Goal: Task Accomplishment & Management: Manage account settings

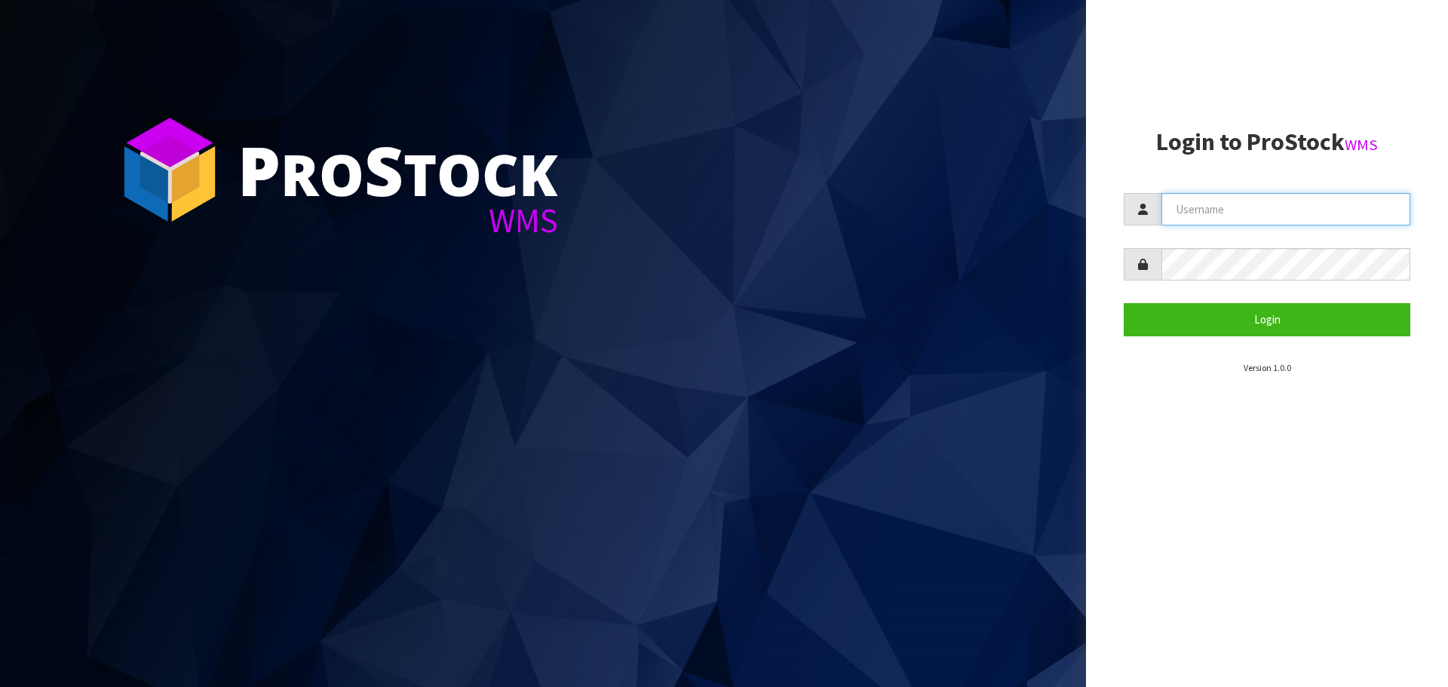
click at [1299, 210] on input "text" at bounding box center [1286, 209] width 249 height 32
click at [1218, 210] on input "text" at bounding box center [1286, 209] width 249 height 32
paste input "[PERSON_NAME][EMAIL_ADDRESS][DOMAIN_NAME]"
type input "[PERSON_NAME][EMAIL_ADDRESS][DOMAIN_NAME]"
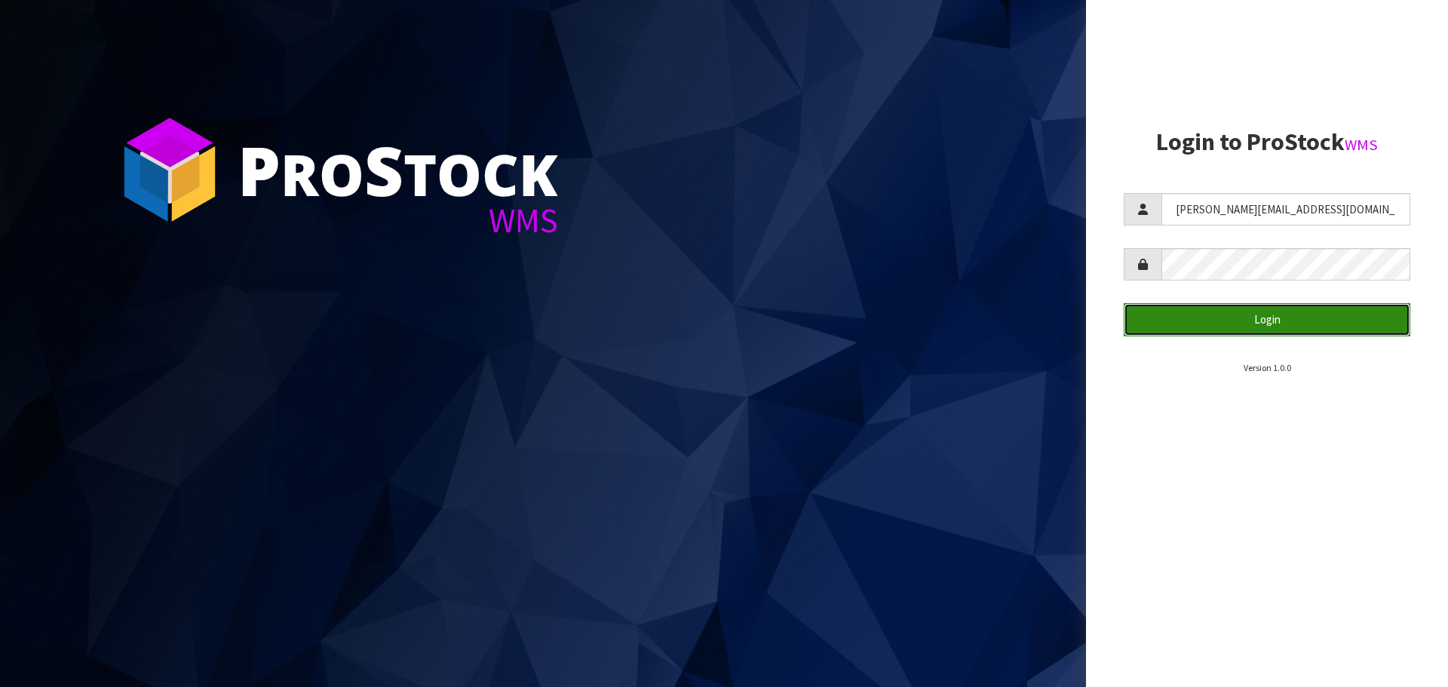
click at [1297, 324] on button "Login" at bounding box center [1267, 319] width 287 height 32
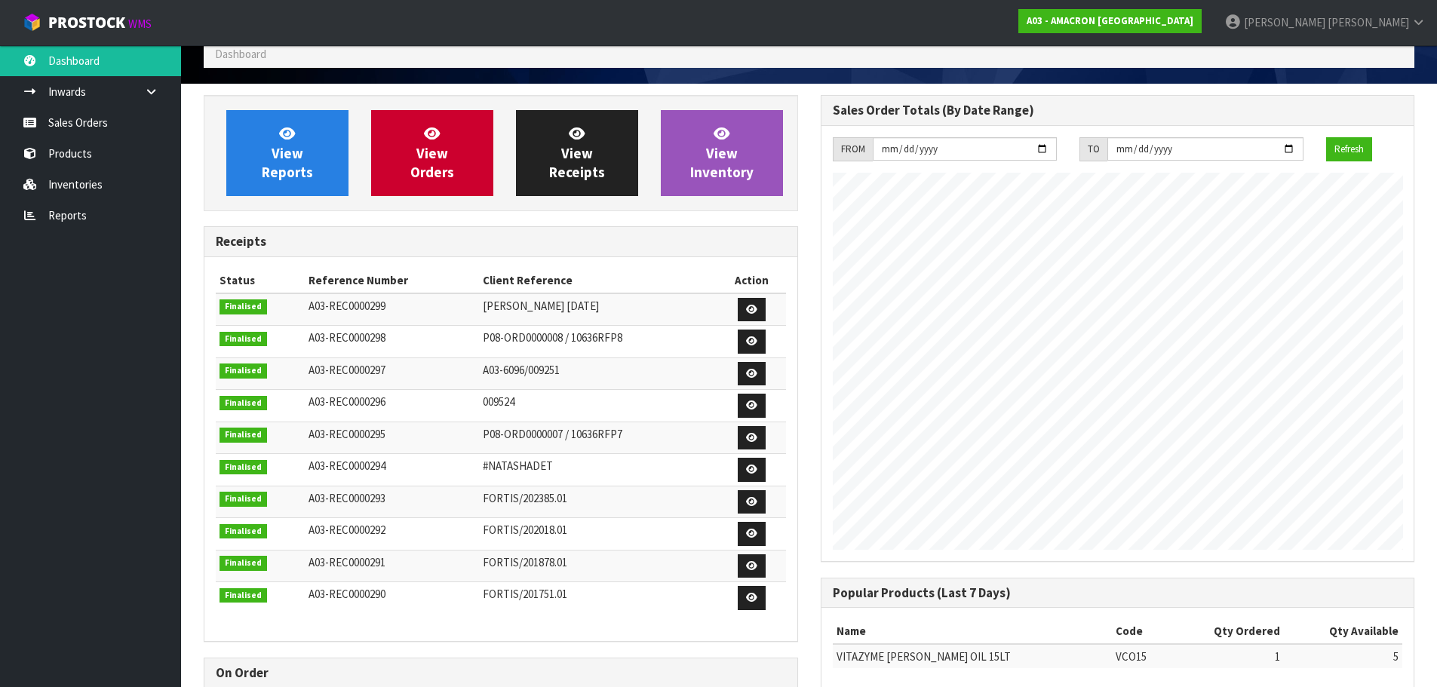
scroll to position [151, 0]
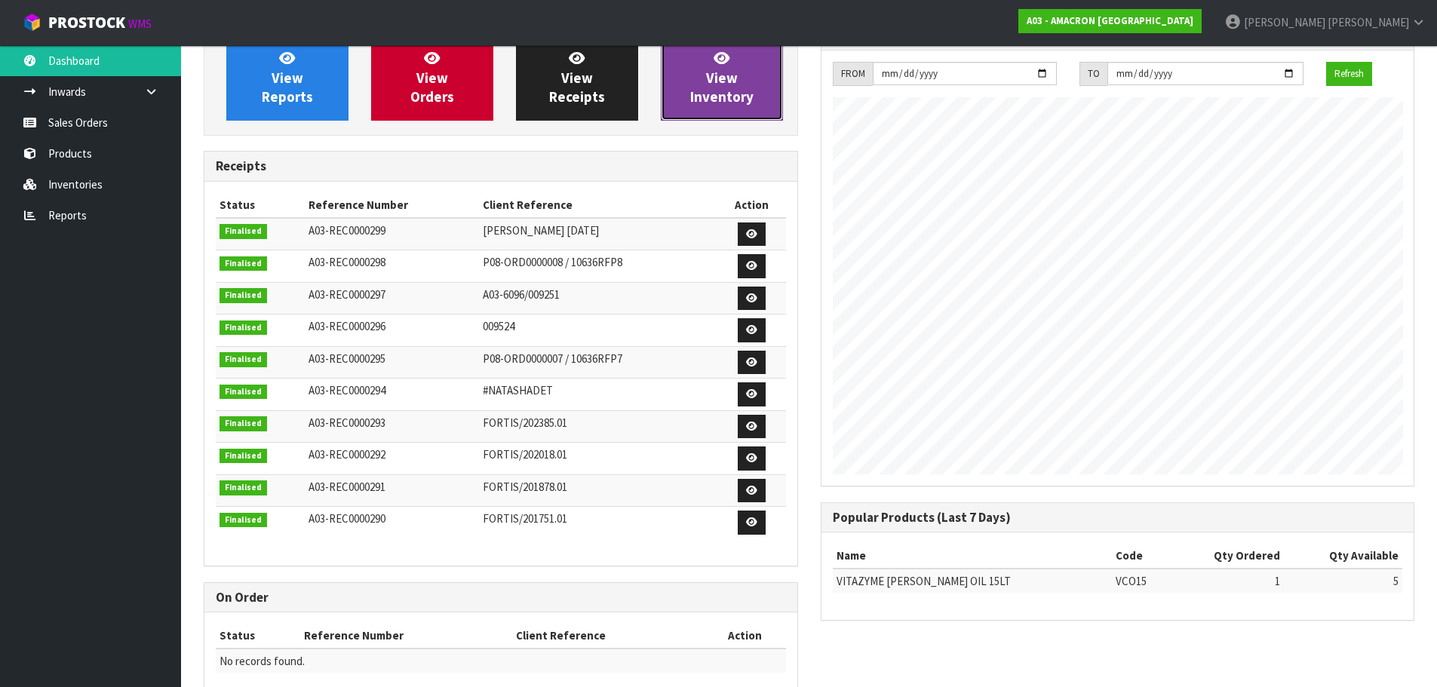
click at [714, 81] on span "View Inventory" at bounding box center [721, 77] width 63 height 57
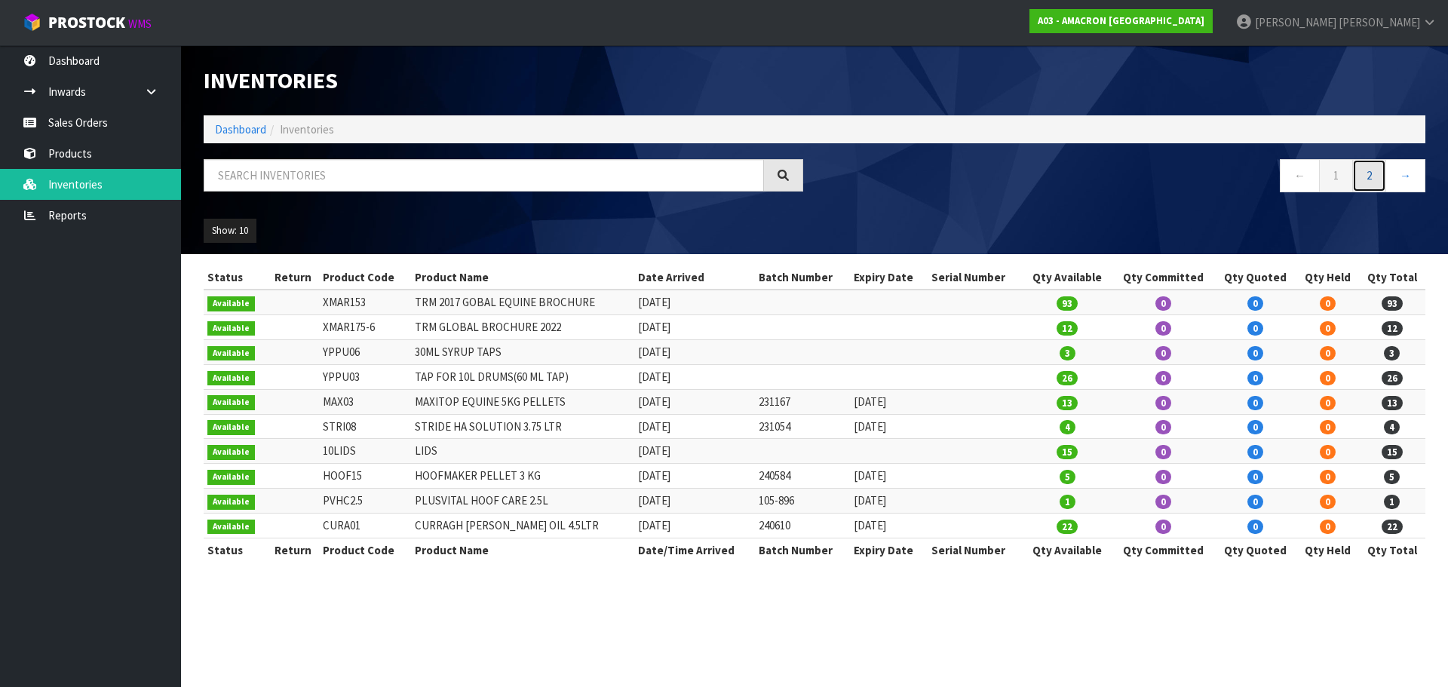
click at [1379, 174] on link "2" at bounding box center [1370, 175] width 34 height 32
